Goal: Task Accomplishment & Management: Manage account settings

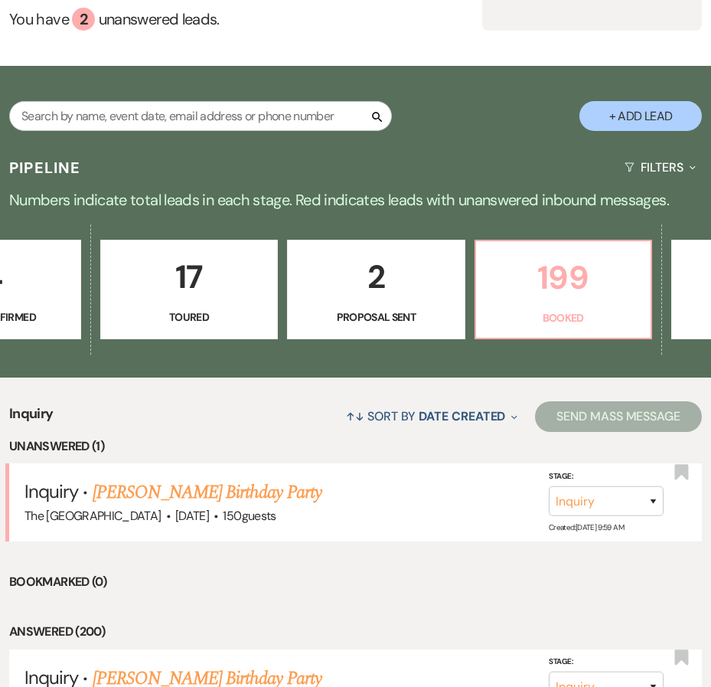
scroll to position [0, 670]
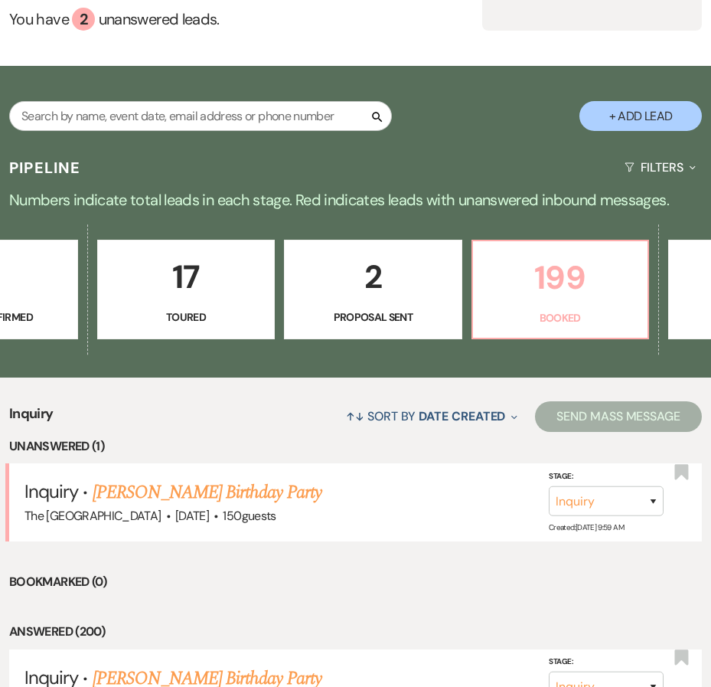
click at [557, 252] on p "199" at bounding box center [560, 277] width 156 height 51
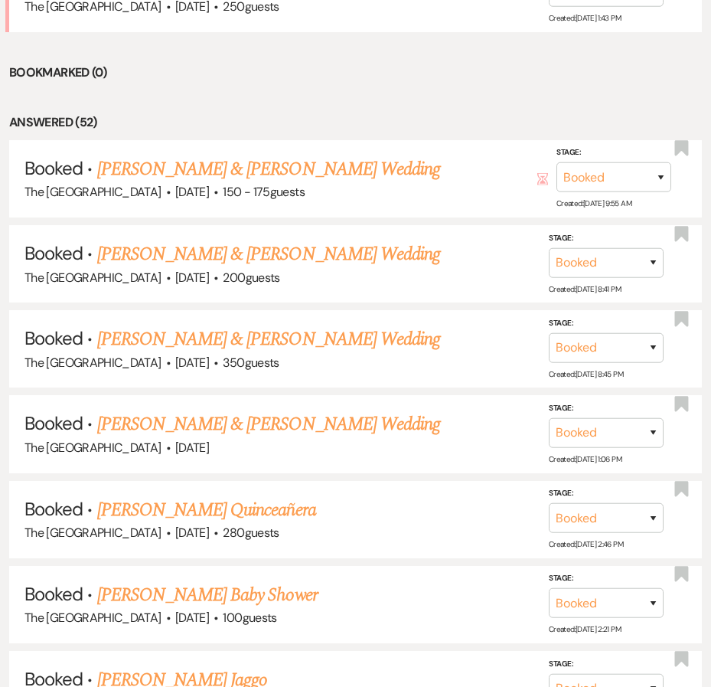
scroll to position [766, 0]
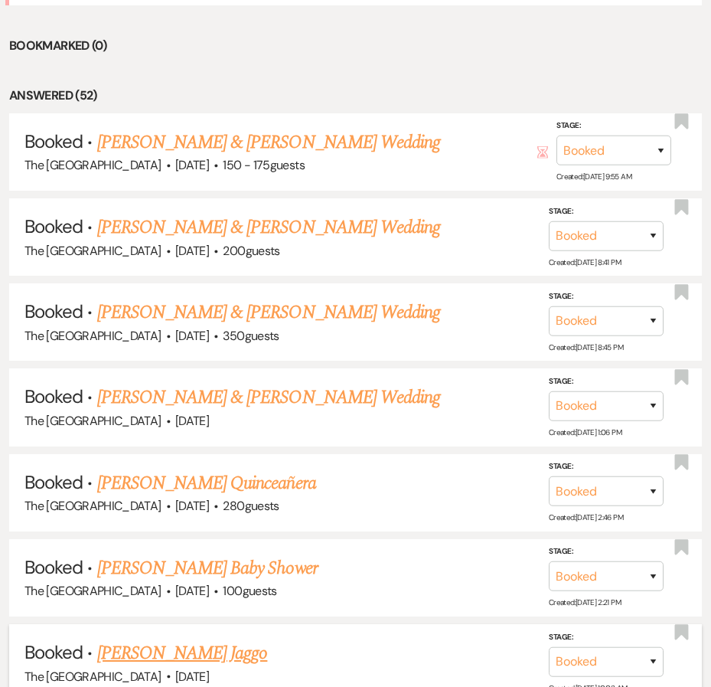
click at [177, 639] on link "[PERSON_NAME] Jaggo" at bounding box center [182, 653] width 171 height 28
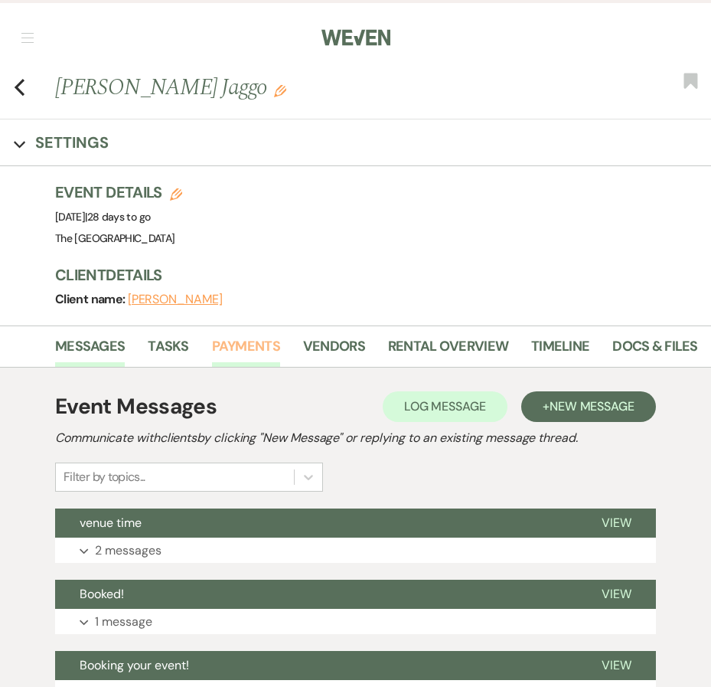
click at [246, 341] on link "Payments" at bounding box center [246, 350] width 68 height 31
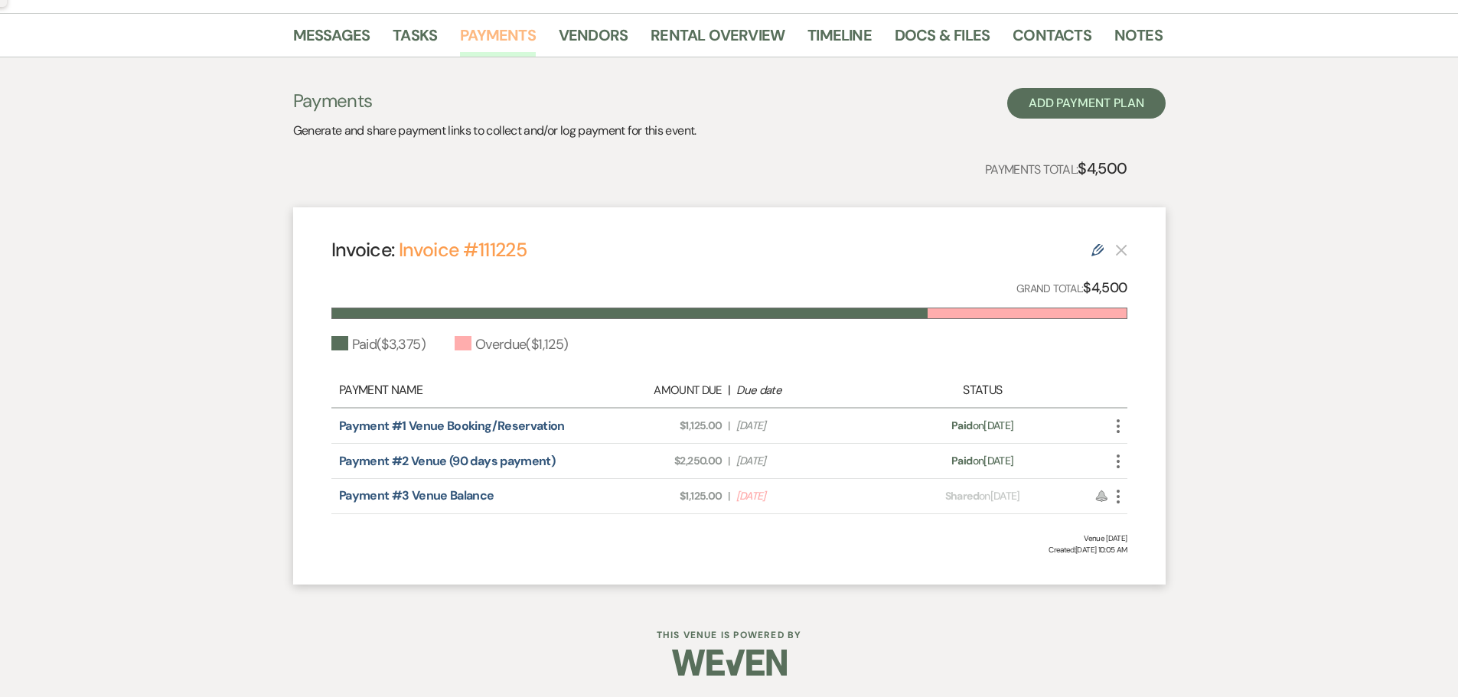
scroll to position [237, 0]
